Goal: Task Accomplishment & Management: Manage account settings

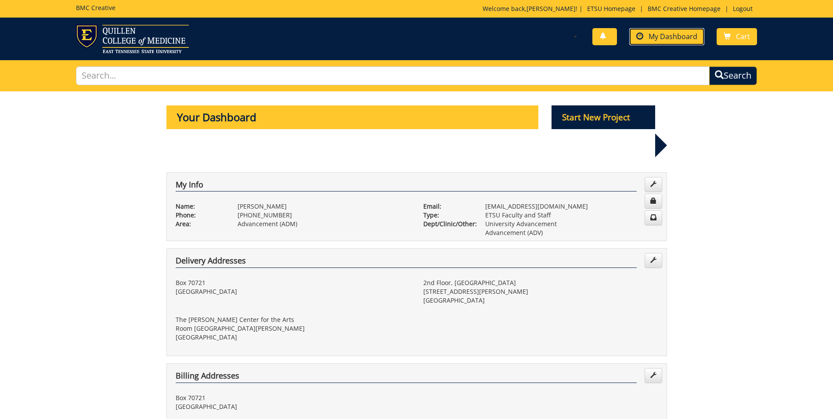
click at [664, 36] on span "My Dashboard" at bounding box center [673, 37] width 49 height 10
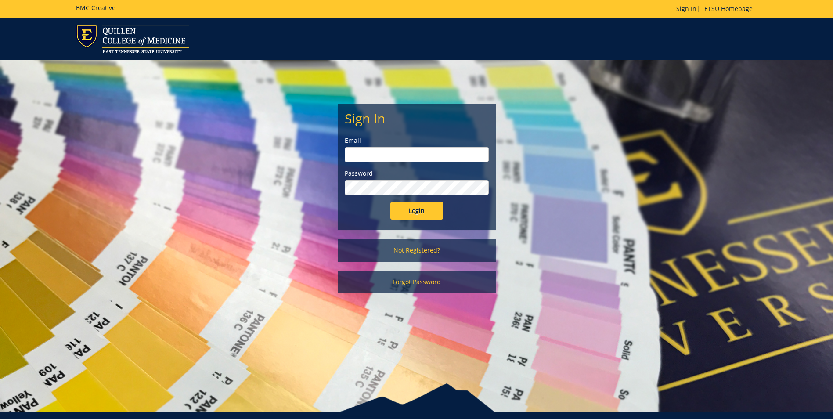
type input "[EMAIL_ADDRESS][DOMAIN_NAME]"
click at [418, 212] on input "Login" at bounding box center [416, 211] width 53 height 18
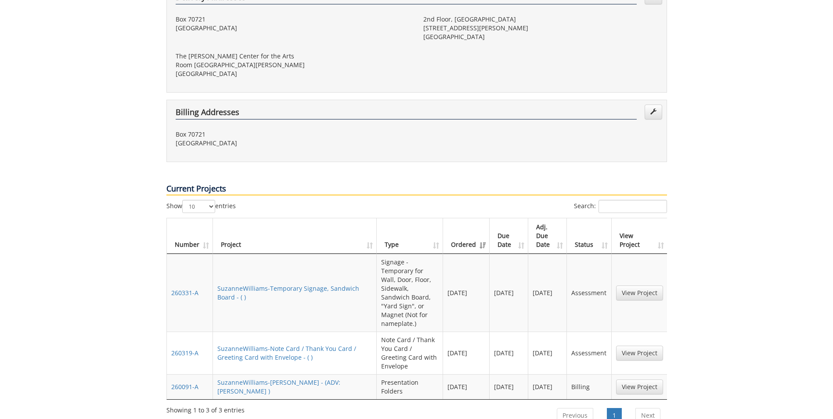
scroll to position [307, 0]
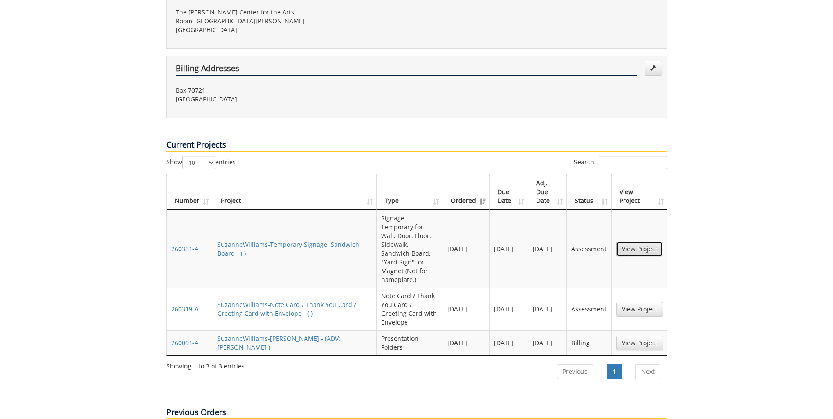
click at [644, 241] on link "View Project" at bounding box center [639, 248] width 47 height 15
click at [188, 245] on link "260331-A" at bounding box center [184, 249] width 27 height 8
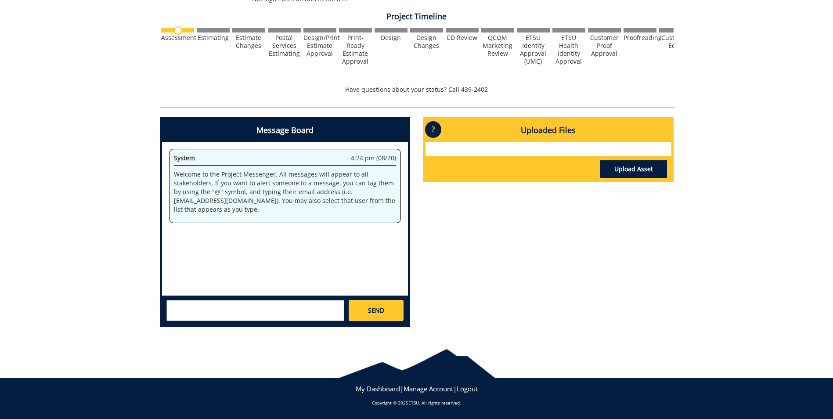
click at [228, 306] on textarea at bounding box center [255, 310] width 178 height 21
type textarea "Please cancel this order. Thank you, [PERSON_NAME]"
click at [377, 310] on span "SEND" at bounding box center [376, 310] width 16 height 9
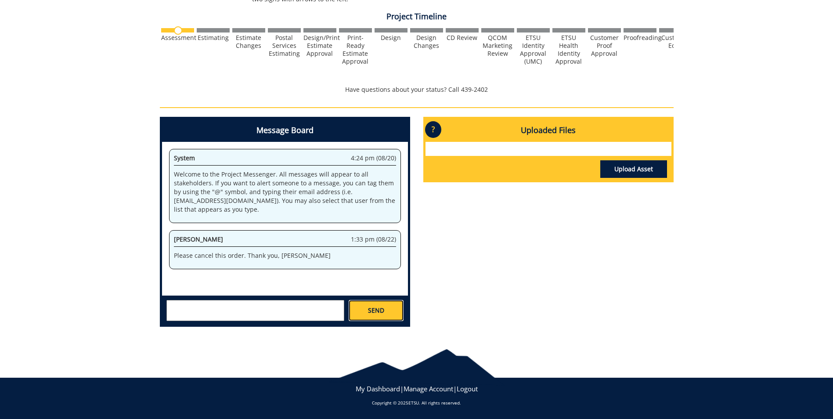
click at [383, 311] on span "SEND" at bounding box center [376, 310] width 16 height 9
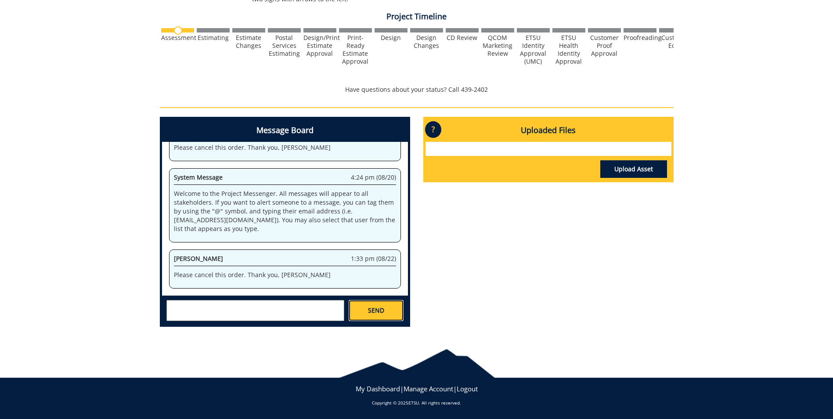
scroll to position [4819, 0]
